Goal: Transaction & Acquisition: Purchase product/service

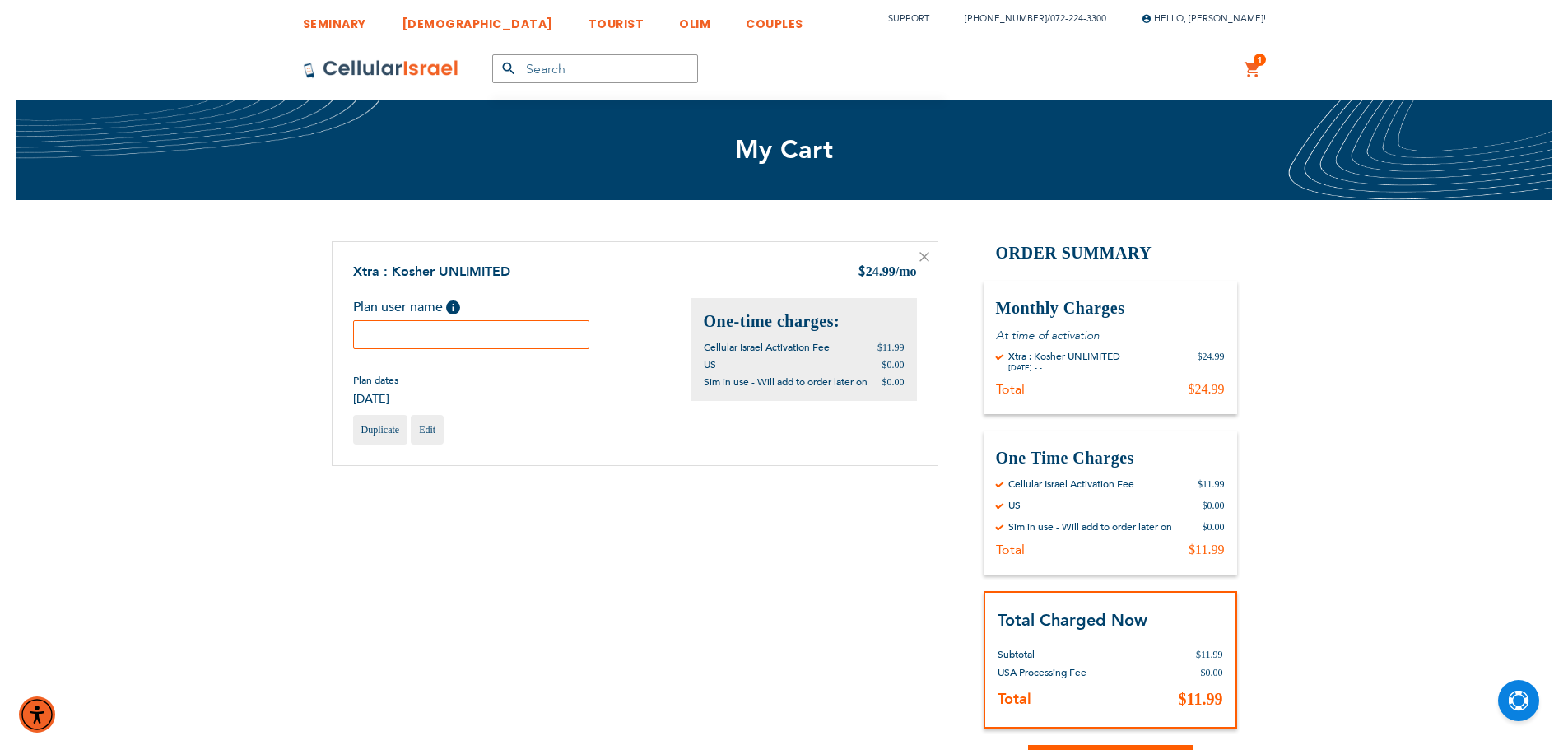
click at [499, 341] on input "text" at bounding box center [472, 334] width 237 height 29
paste input "yudi"
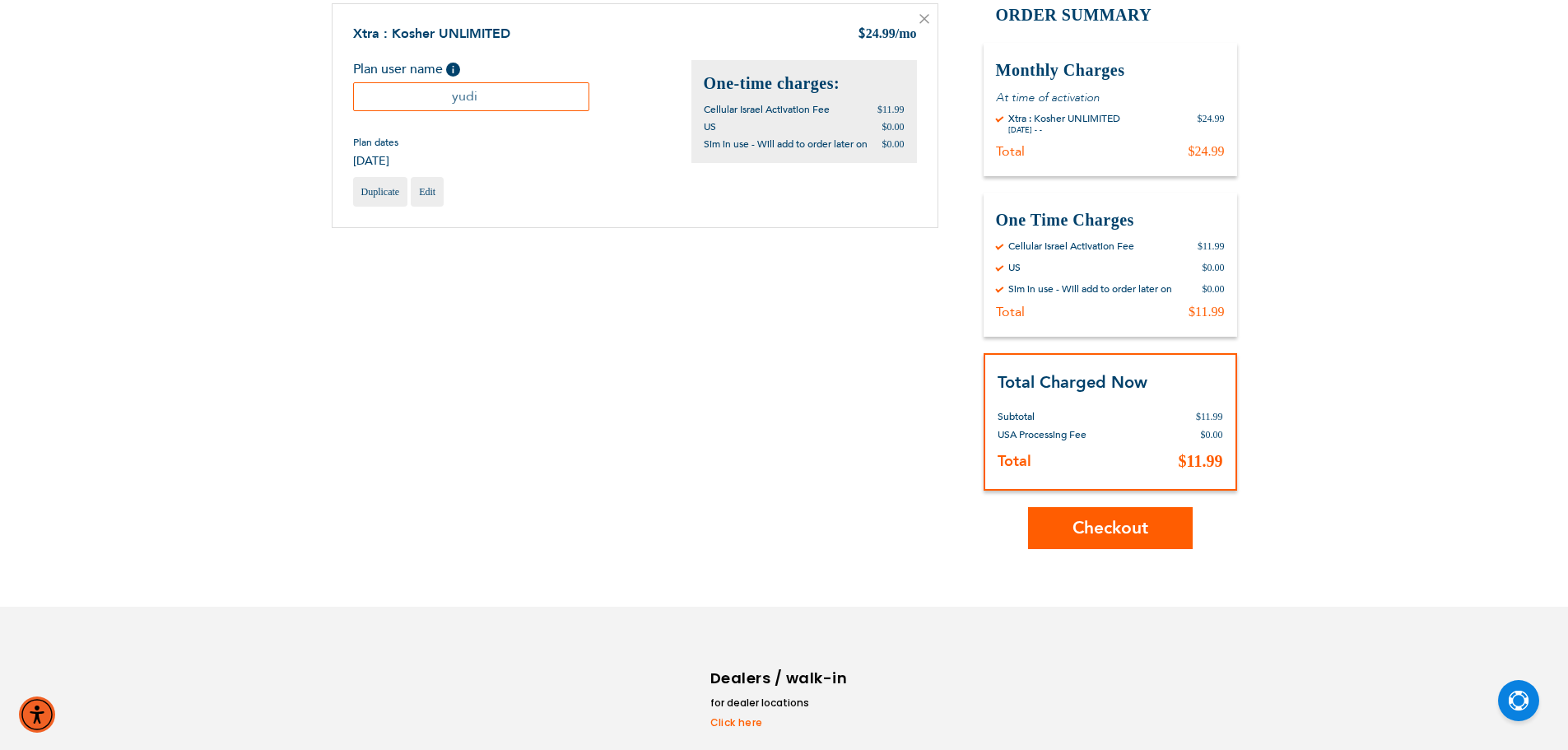
scroll to position [311, 0]
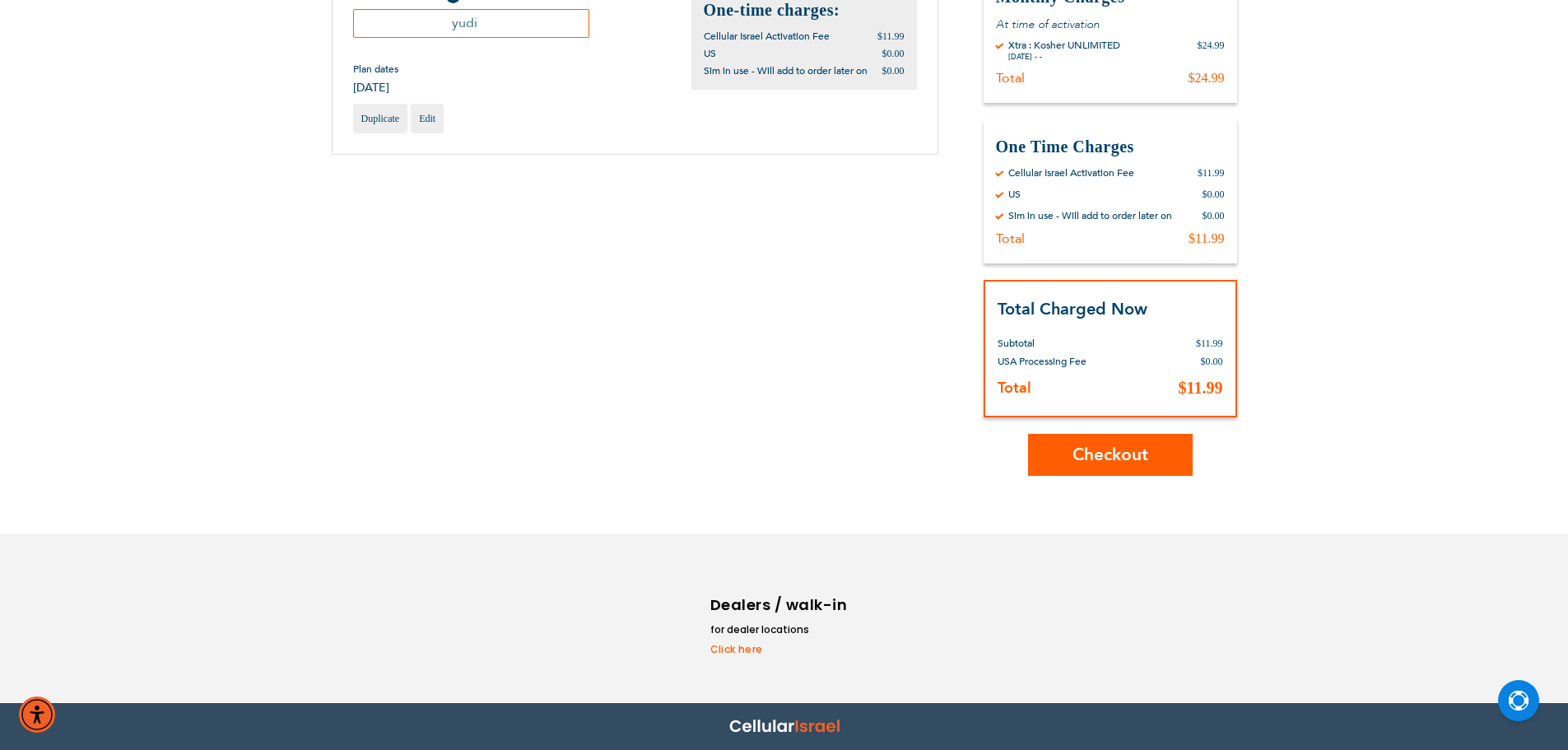
type input "yudi"
click at [1074, 454] on span "Checkout" at bounding box center [1111, 454] width 76 height 24
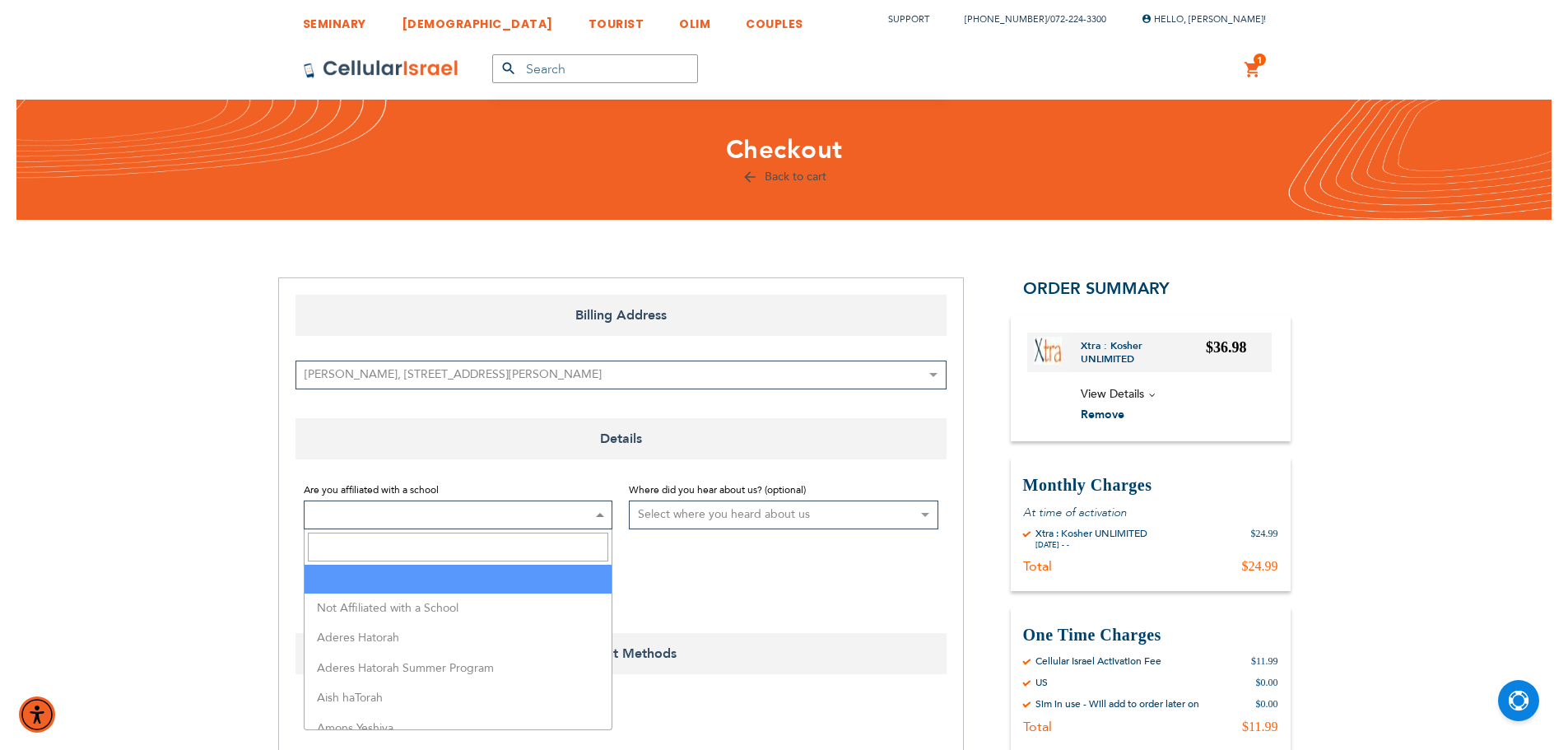
click at [386, 514] on span at bounding box center [458, 515] width 309 height 29
click at [389, 544] on input "Search" at bounding box center [458, 546] width 301 height 29
type input "pra"
select select "141"
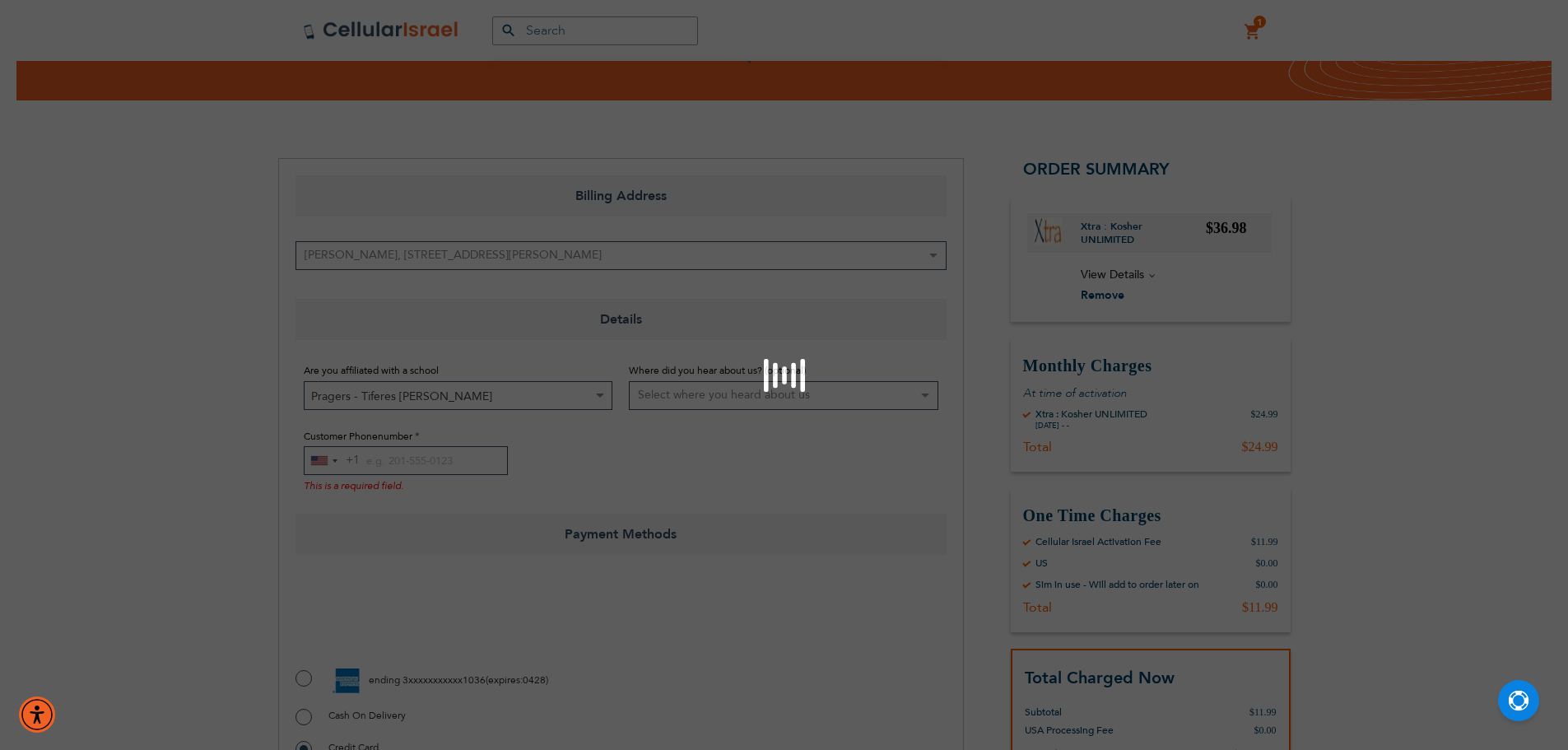
scroll to position [247, 0]
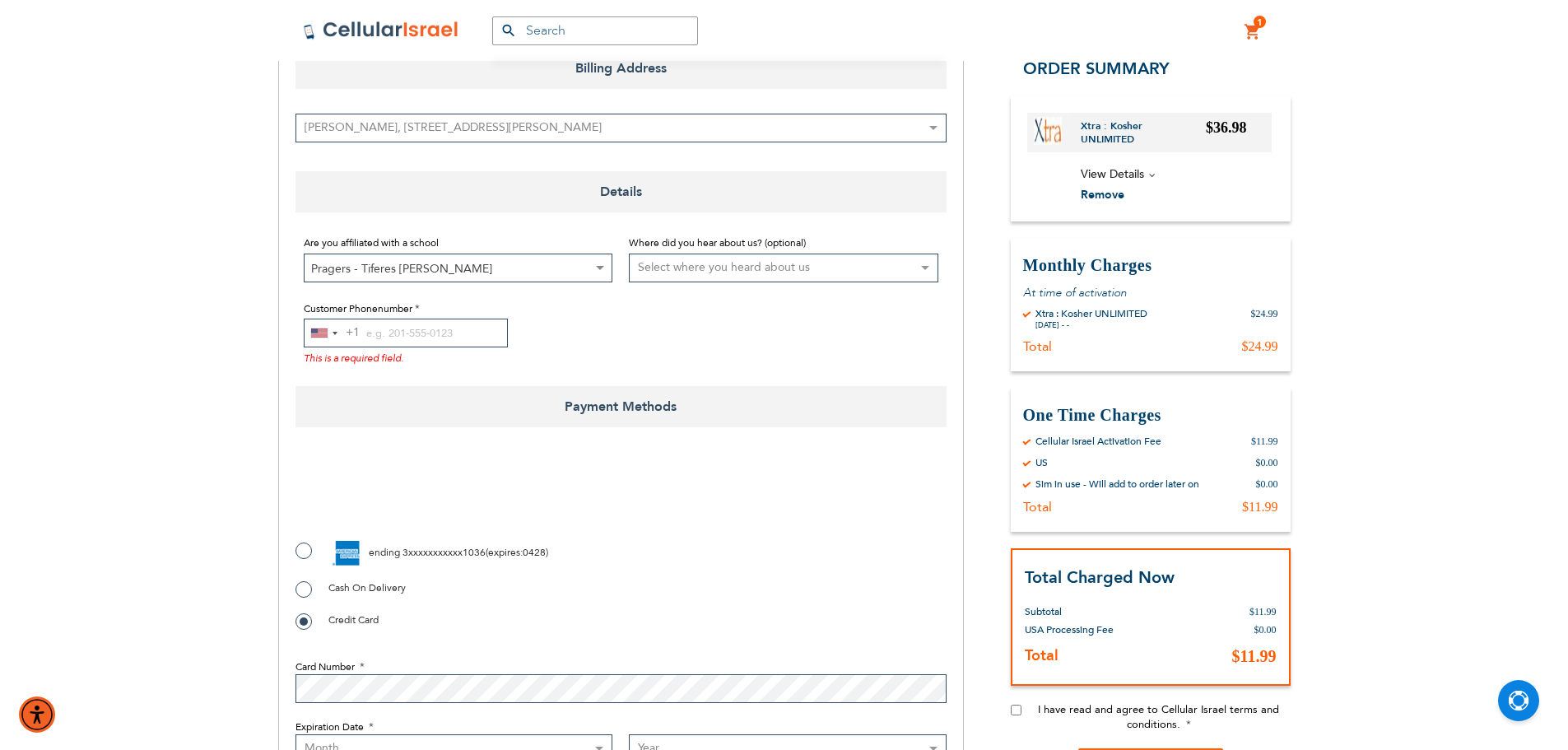
checkbox input "true"
click at [408, 331] on input "Customer Phonenumber" at bounding box center [406, 332] width 204 height 29
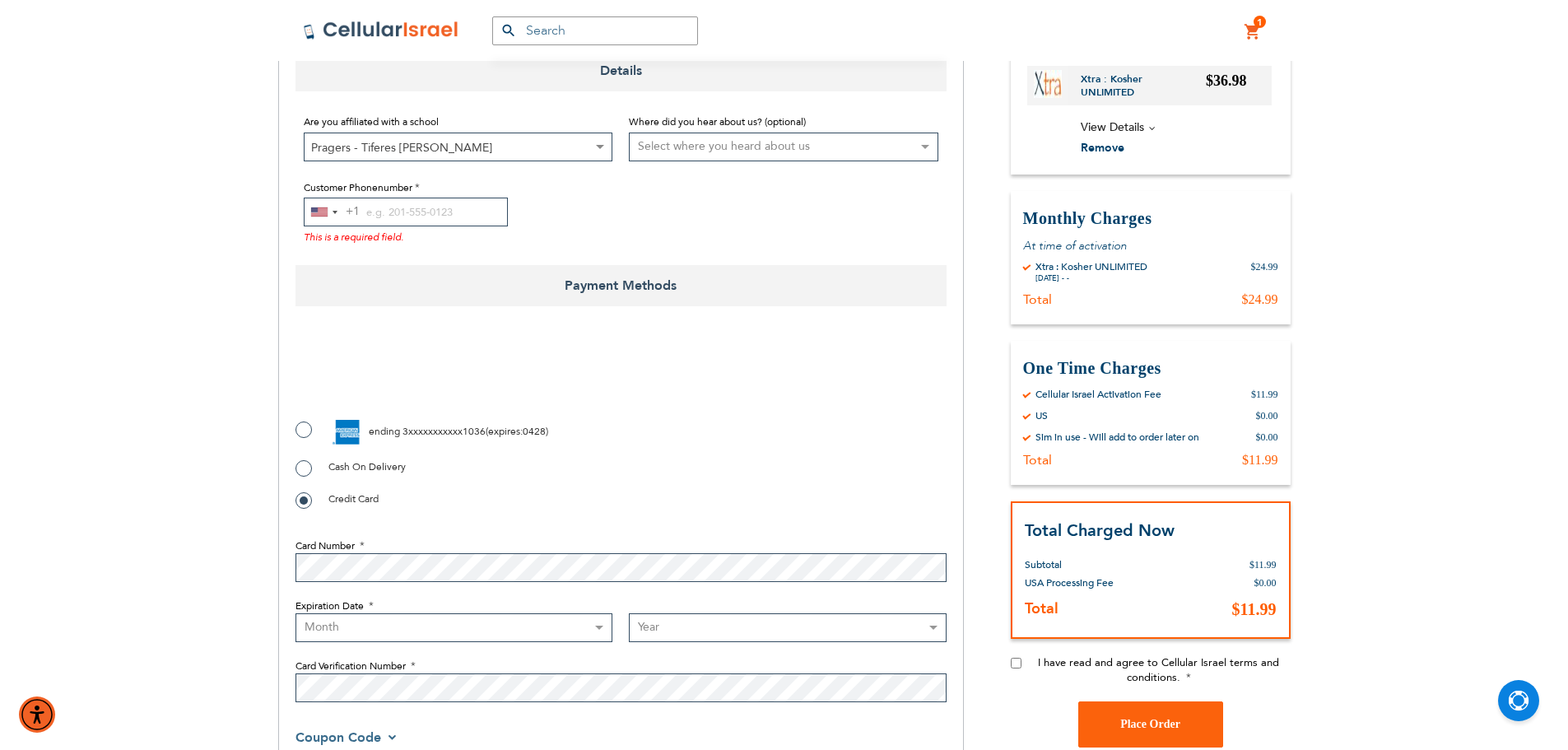
scroll to position [494, 0]
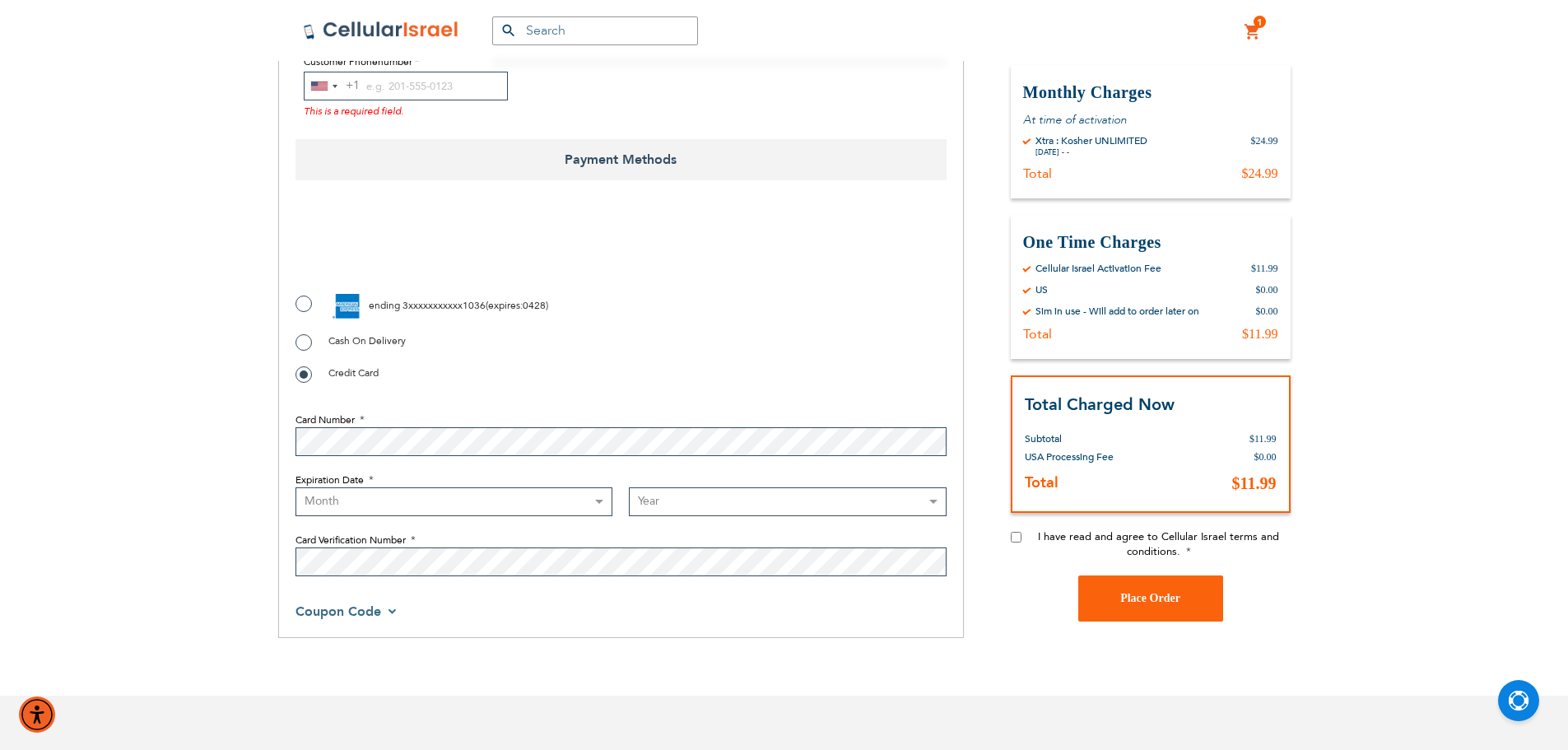
click at [414, 308] on span "3xxxxxxxxxxx1036" at bounding box center [444, 305] width 83 height 13
radio input "true"
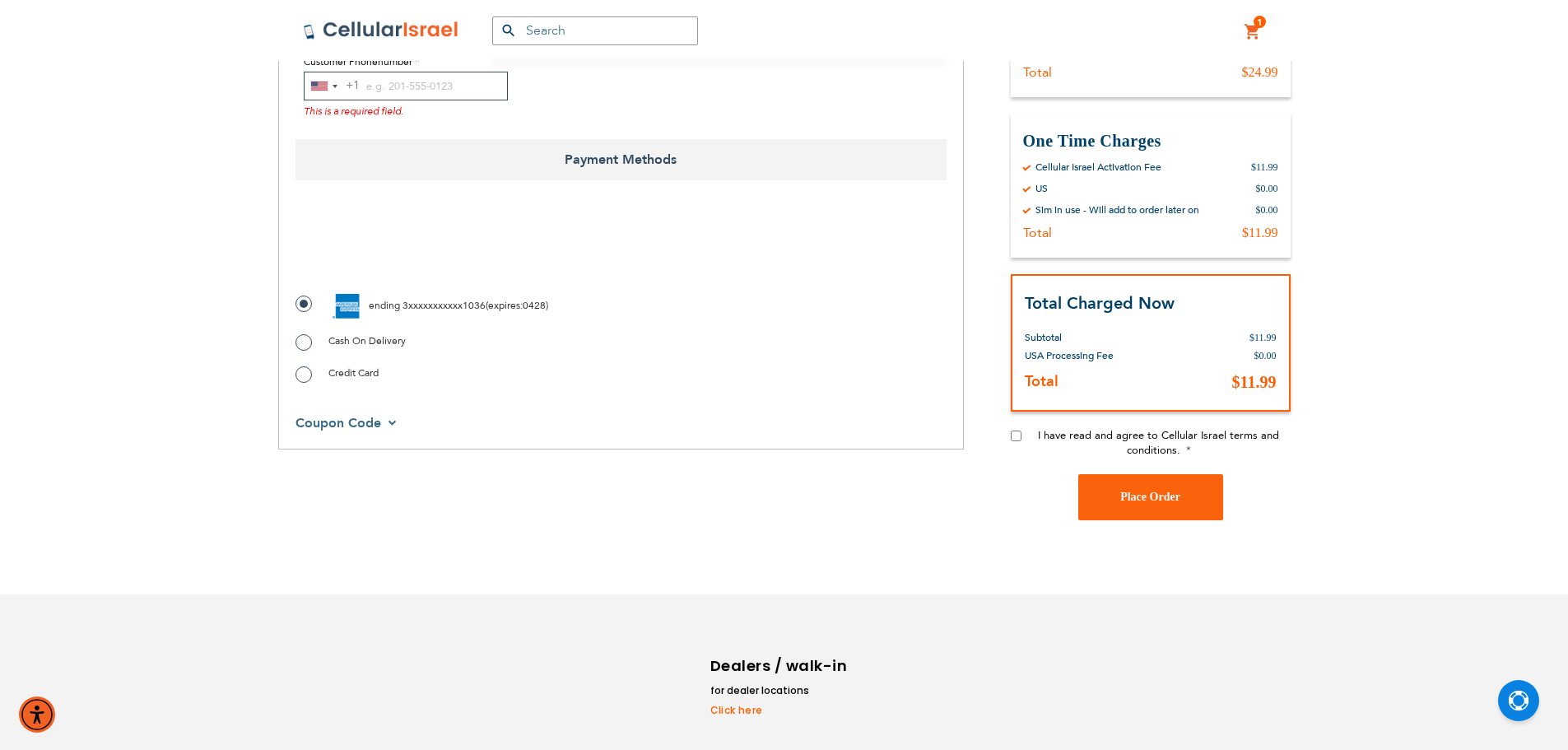
drag, startPoint x: 1014, startPoint y: 429, endPoint x: 1018, endPoint y: 439, distance: 10.8
click at [1015, 433] on input "I have read and agree to Cellular Israel terms and conditions." at bounding box center [1016, 435] width 11 height 11
checkbox input "true"
click at [1133, 482] on div "Order Summary Order Summary Xtra : Kosher UNLIMITED $36.98" at bounding box center [1151, 160] width 280 height 754
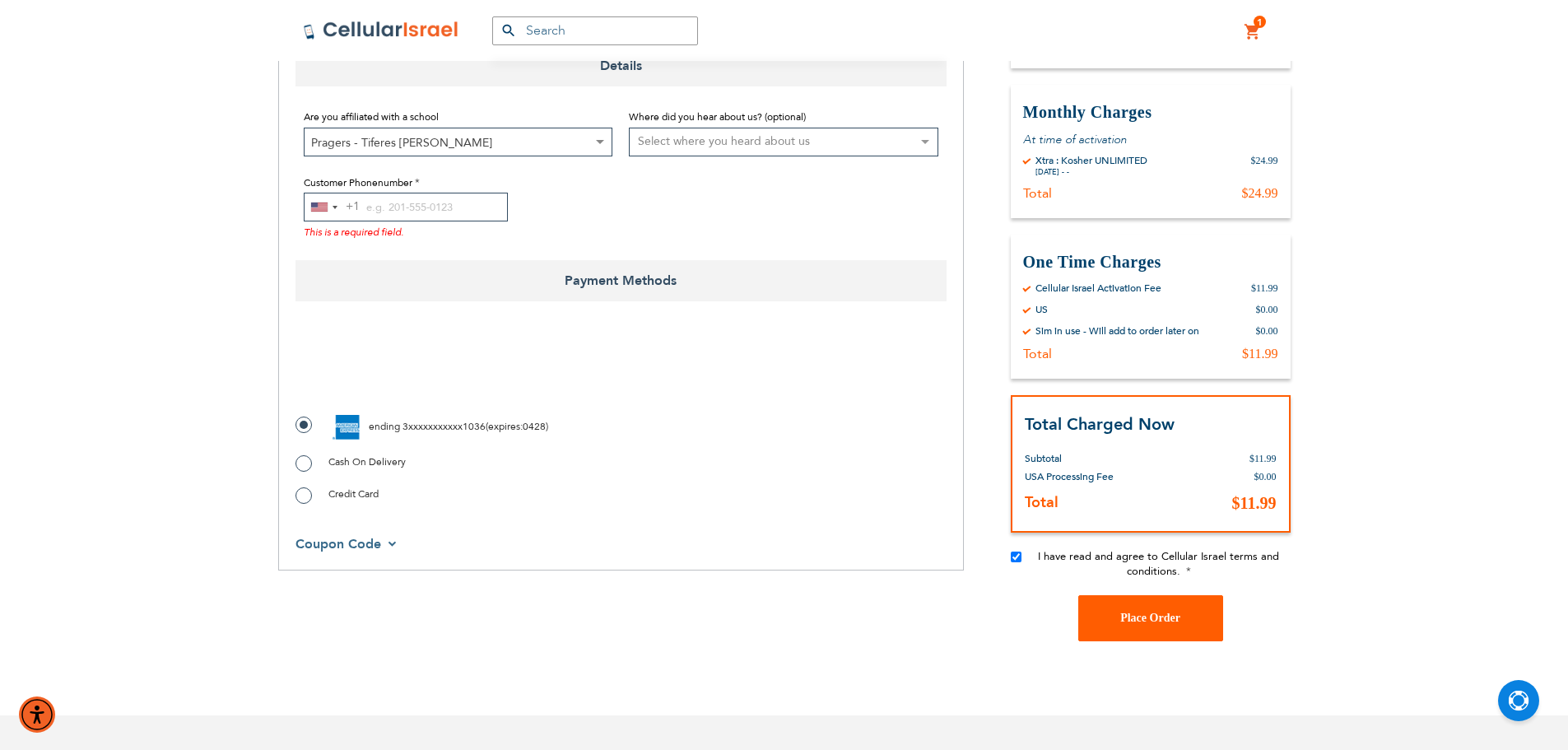
scroll to position [165, 0]
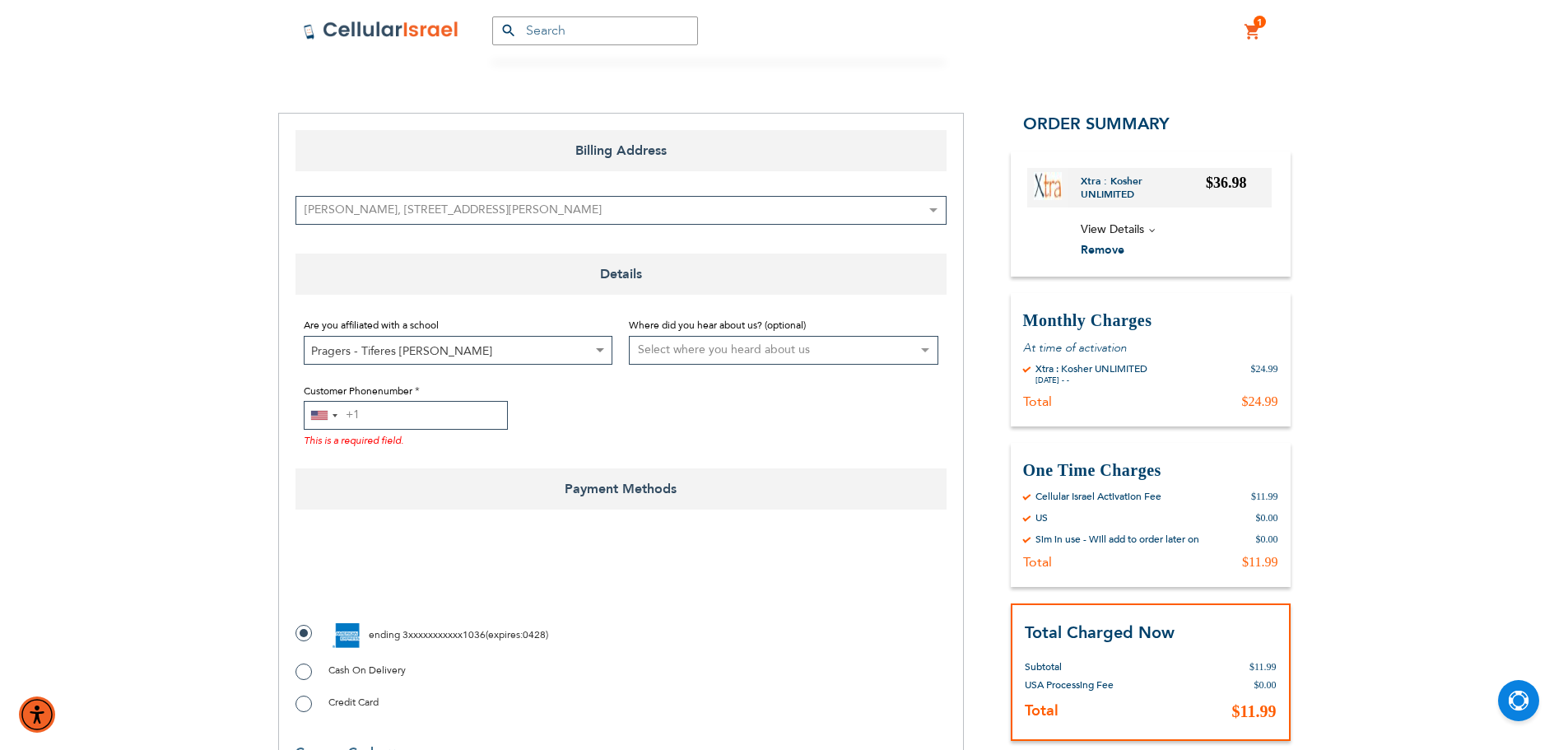
click at [452, 422] on input "Customer Phonenumber" at bounding box center [406, 415] width 204 height 29
paste input "0425718407"
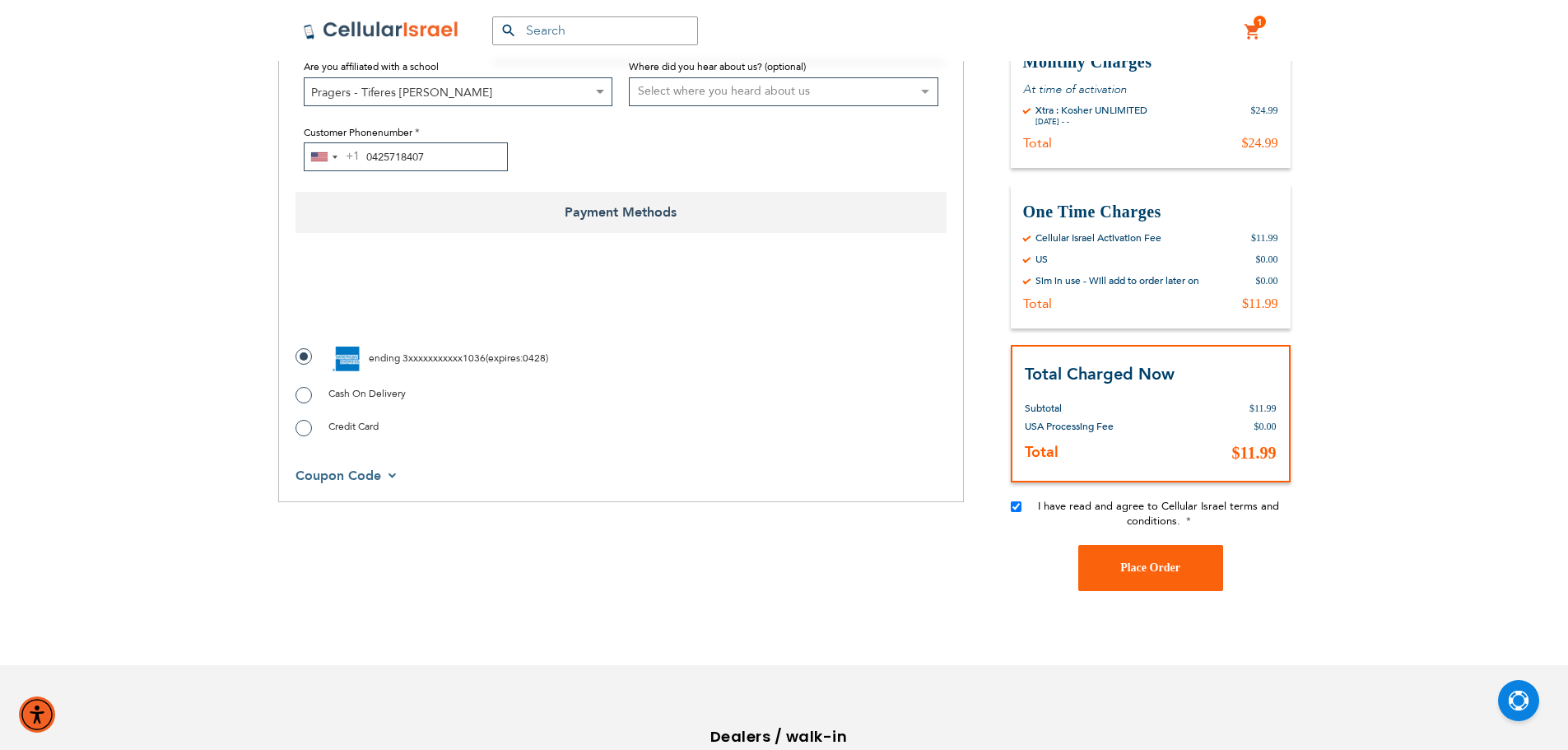
scroll to position [554, 0]
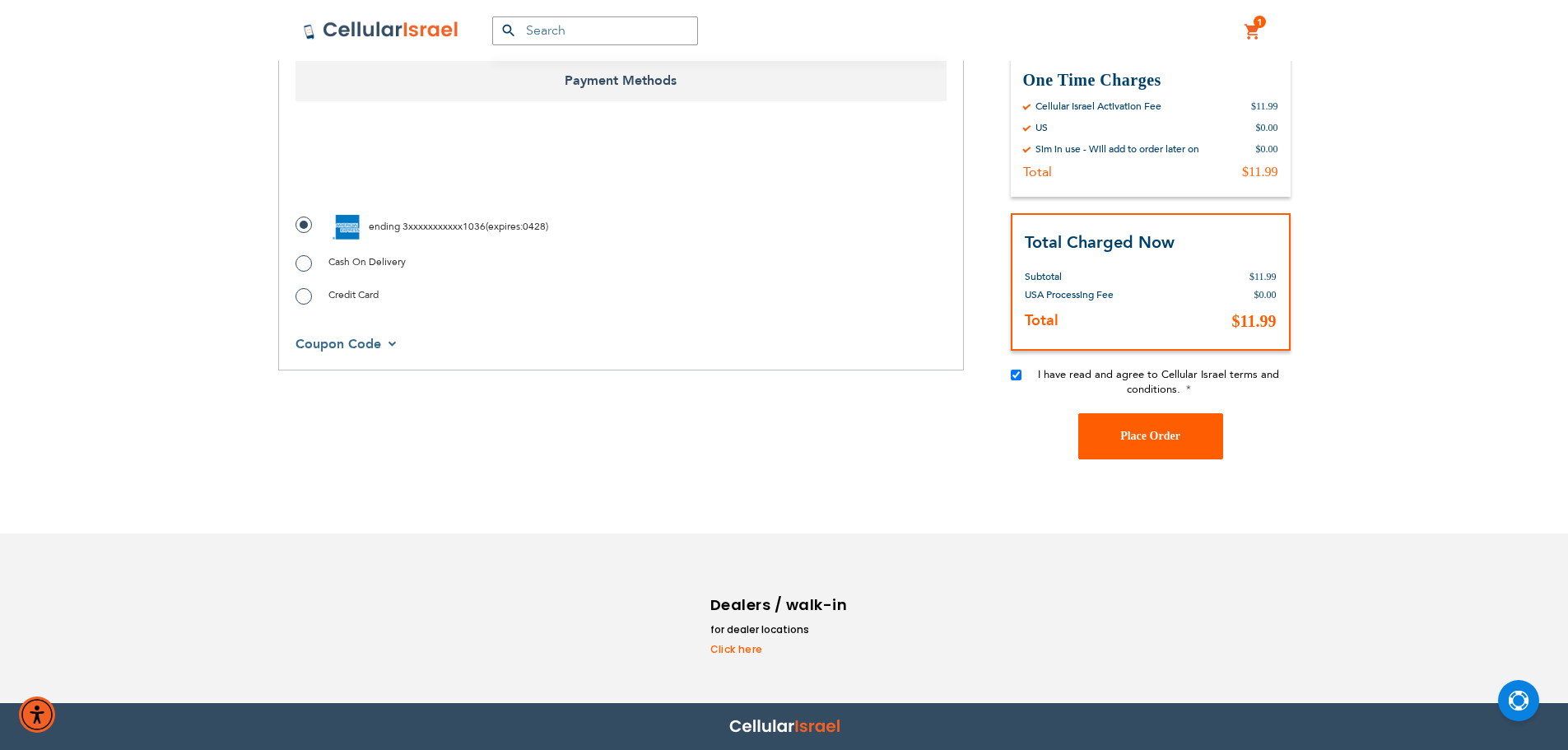
type input "0425718407"
click at [1118, 440] on button "Place Order" at bounding box center [1150, 436] width 145 height 46
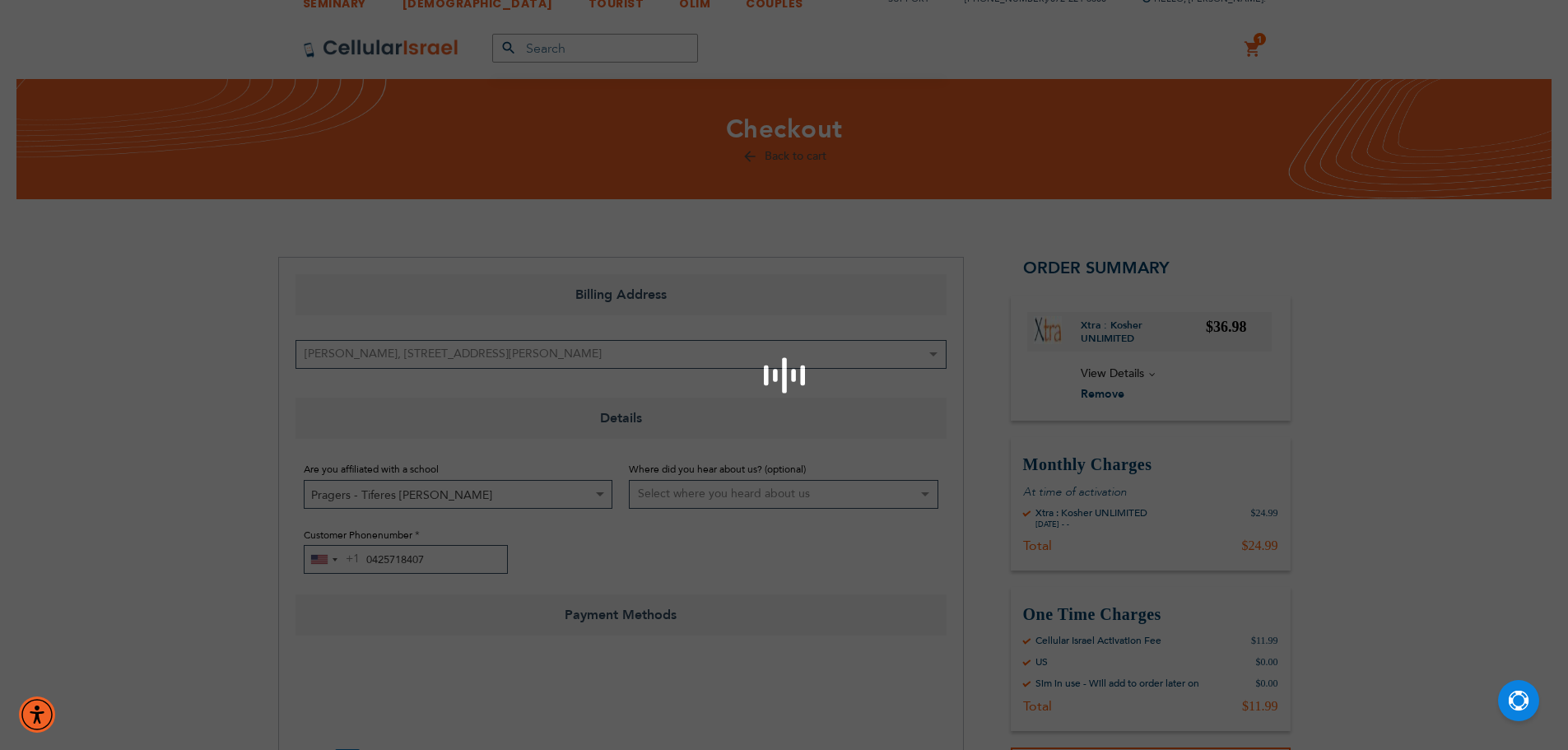
scroll to position [0, 0]
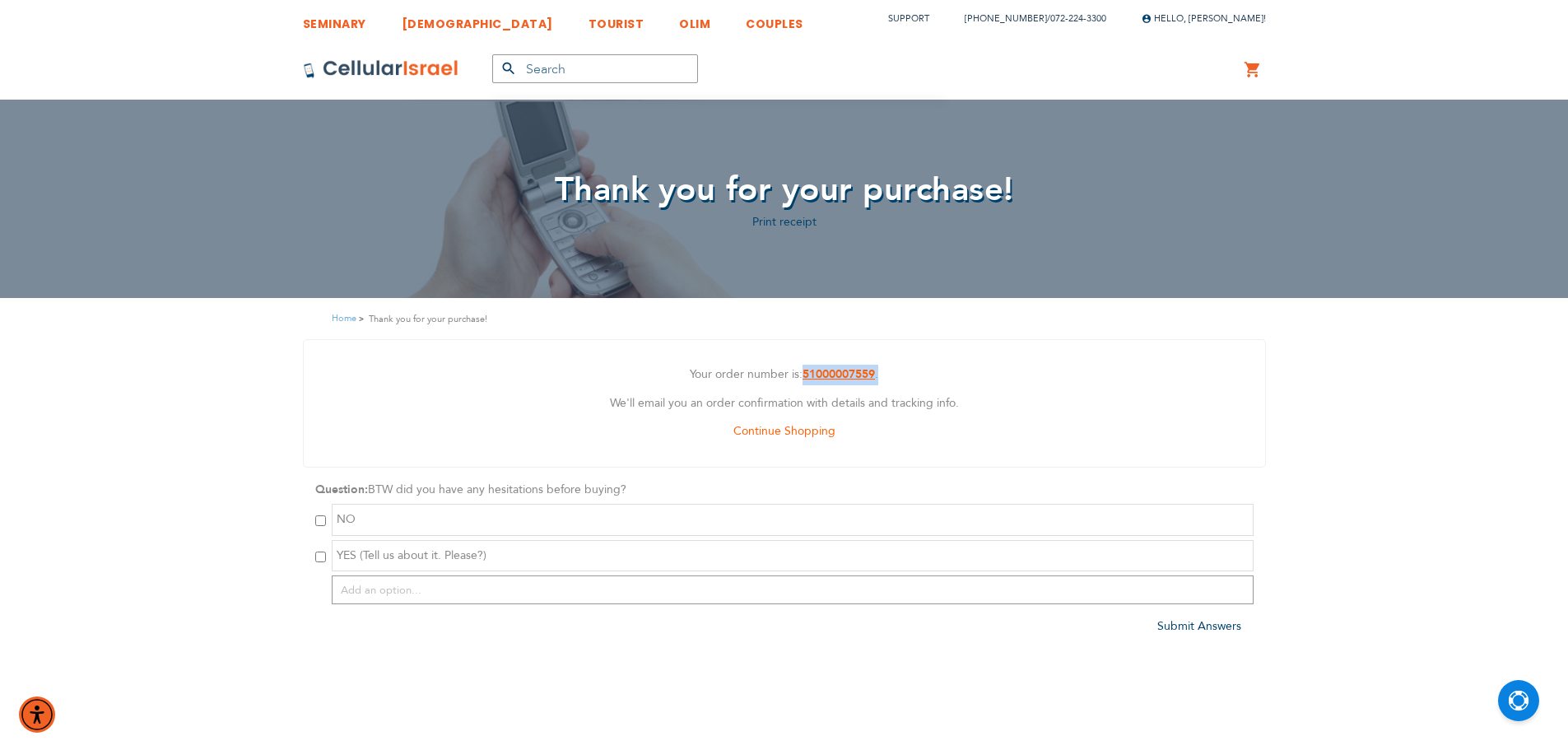
drag, startPoint x: 890, startPoint y: 367, endPoint x: 803, endPoint y: 368, distance: 87.0
click at [803, 368] on p "Your order number is: 51000007559 ." at bounding box center [784, 375] width 937 height 20
copy p "51000007559 ."
drag, startPoint x: 1183, startPoint y: 118, endPoint x: 211, endPoint y: 72, distance: 973.1
click at [1181, 118] on link "Log Out" at bounding box center [1199, 125] width 65 height 17
